Goal: Browse casually: Explore the website without a specific task or goal

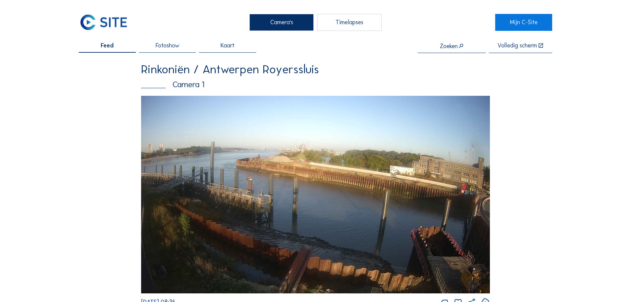
click at [323, 170] on img at bounding box center [315, 194] width 349 height 197
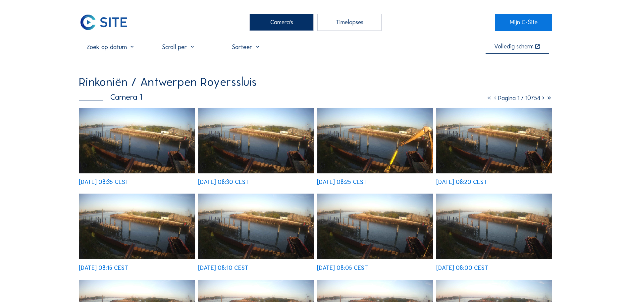
click at [166, 122] on img at bounding box center [137, 141] width 116 height 66
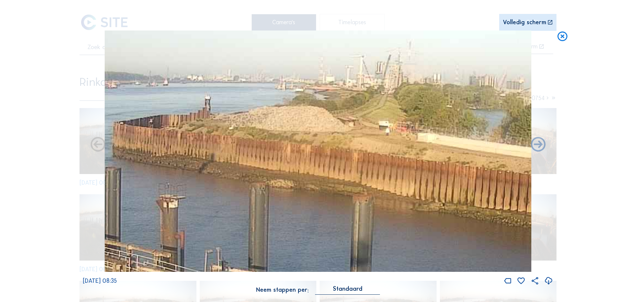
drag, startPoint x: 264, startPoint y: 120, endPoint x: 346, endPoint y: 126, distance: 82.0
click at [346, 126] on img at bounding box center [318, 150] width 427 height 241
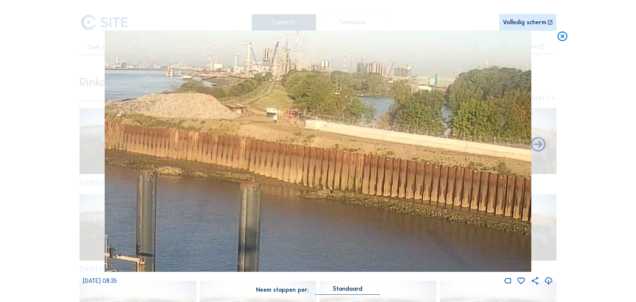
drag, startPoint x: 402, startPoint y: 156, endPoint x: 290, endPoint y: 143, distance: 113.0
click at [290, 143] on img at bounding box center [318, 150] width 427 height 241
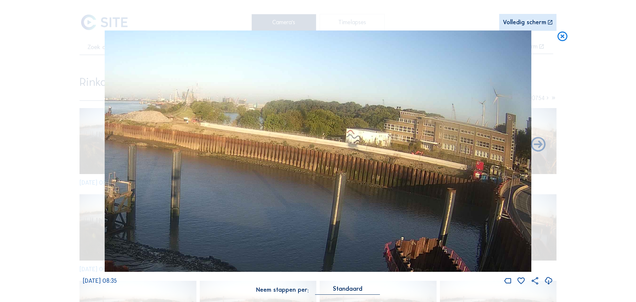
drag, startPoint x: 265, startPoint y: 152, endPoint x: 171, endPoint y: 141, distance: 94.0
click at [171, 141] on img at bounding box center [318, 150] width 427 height 241
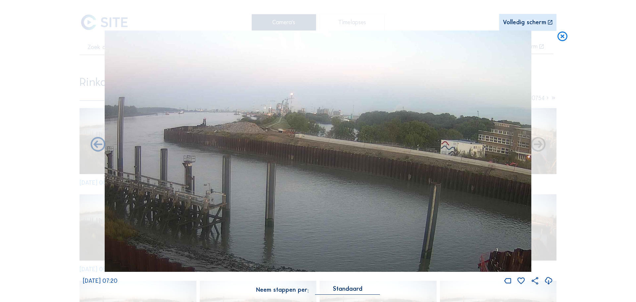
drag, startPoint x: 273, startPoint y: 144, endPoint x: 368, endPoint y: 155, distance: 95.3
click at [368, 155] on img at bounding box center [318, 150] width 427 height 241
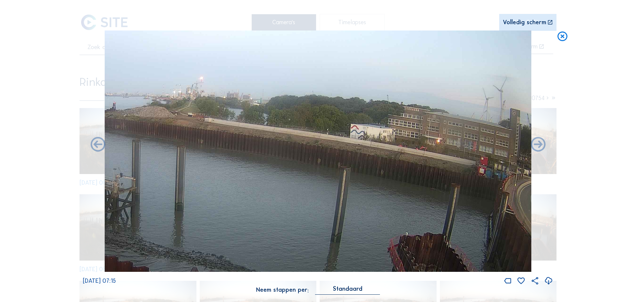
drag, startPoint x: 387, startPoint y: 159, endPoint x: 296, endPoint y: 143, distance: 92.1
click at [296, 143] on img at bounding box center [318, 150] width 427 height 241
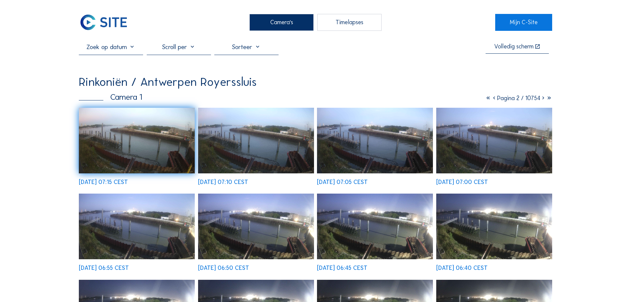
click at [114, 18] on img at bounding box center [104, 22] width 50 height 17
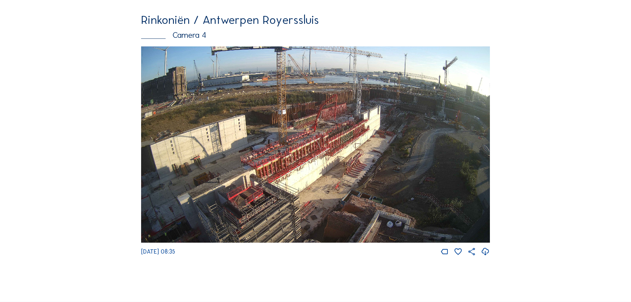
scroll to position [1126, 0]
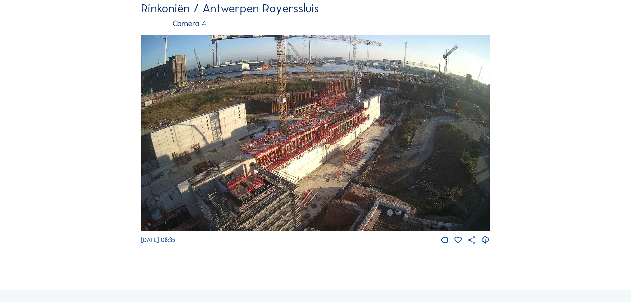
click at [350, 128] on img at bounding box center [315, 133] width 349 height 196
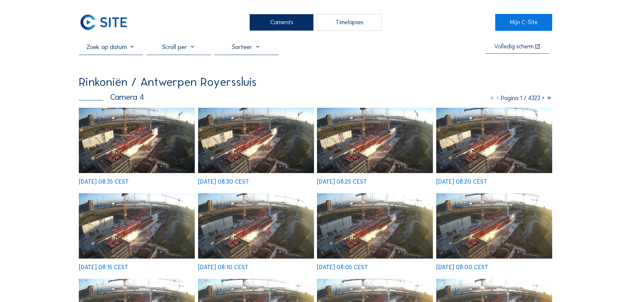
click at [102, 21] on img at bounding box center [104, 22] width 50 height 17
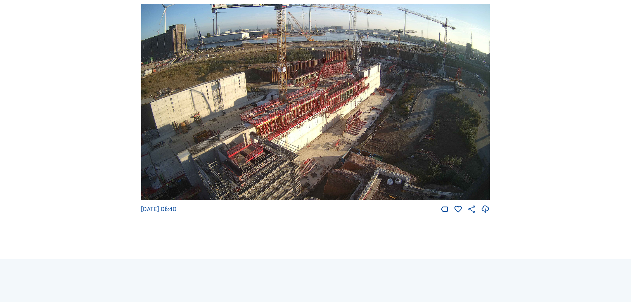
scroll to position [1159, 0]
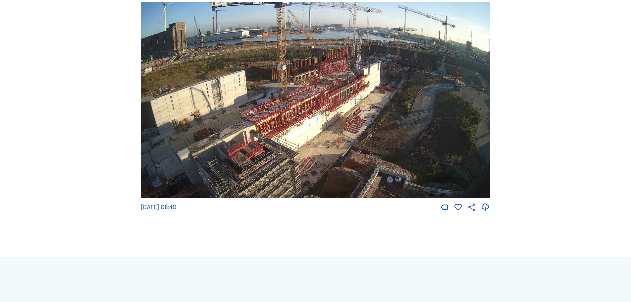
click at [336, 35] on img at bounding box center [315, 100] width 349 height 196
